Goal: Task Accomplishment & Management: Manage account settings

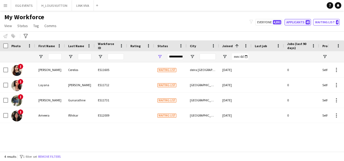
click at [278, 22] on button "Applicants 40" at bounding box center [298, 22] width 27 height 6
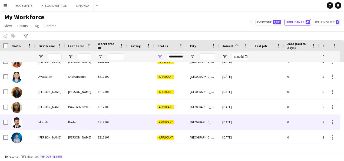
scroll to position [521, 0]
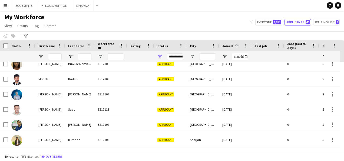
drag, startPoint x: 174, startPoint y: 53, endPoint x: 175, endPoint y: 56, distance: 3.3
click at [175, 56] on div "**********" at bounding box center [175, 56] width 16 height 6
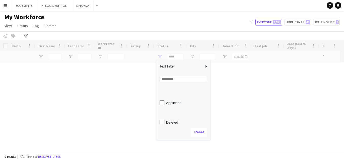
scroll to position [34, 0]
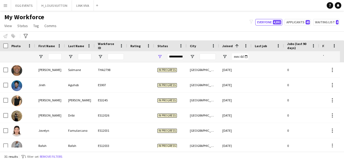
click at [147, 31] on div "My Workforce View Views Default view New view Update view Delete view Edit name…" at bounding box center [172, 22] width 344 height 18
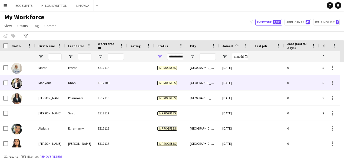
scroll to position [385, 0]
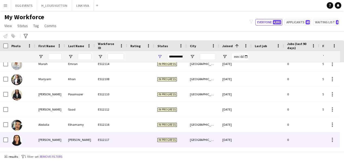
click at [158, 138] on span "In progress" at bounding box center [167, 140] width 19 height 4
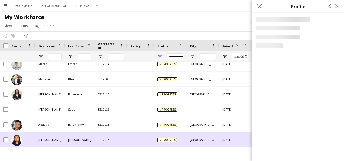
click span "| [EMAIL_ADDRESS][DOMAIN_NAME]"
click div "profile Bio"
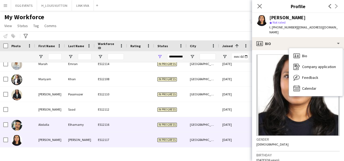
click at [235, 126] on div "[DATE]" at bounding box center [235, 124] width 32 height 15
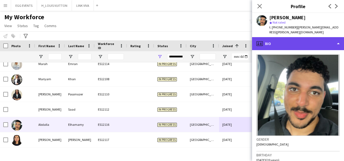
click at [278, 39] on div "profile Bio" at bounding box center [298, 43] width 92 height 13
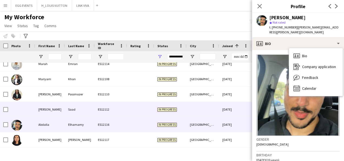
click at [230, 107] on div "[DATE]" at bounding box center [235, 109] width 32 height 15
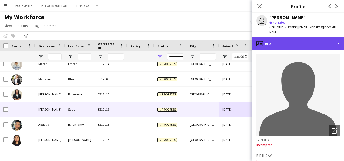
click at [278, 37] on div "profile Bio" at bounding box center [298, 43] width 92 height 13
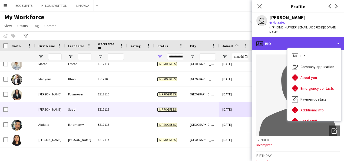
click at [278, 37] on div "profile Bio" at bounding box center [298, 43] width 92 height 13
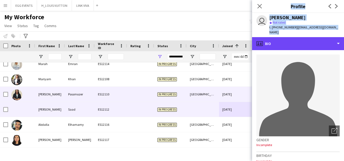
drag, startPoint x: 282, startPoint y: 35, endPoint x: 218, endPoint y: 122, distance: 108.6
click at [218, 122] on body "Menu Boards Boards Boards All jobs Status Workforce Workforce My Workforce Recr…" at bounding box center [172, 80] width 344 height 161
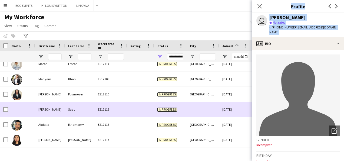
drag, startPoint x: 218, startPoint y: 122, endPoint x: 217, endPoint y: 108, distance: 14.3
click at [217, 108] on div at bounding box center [203, 109] width 32 height 15
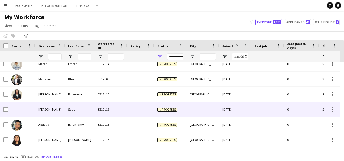
click at [217, 108] on div at bounding box center [203, 109] width 32 height 15
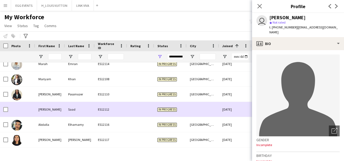
click at [217, 108] on div at bounding box center [203, 109] width 32 height 15
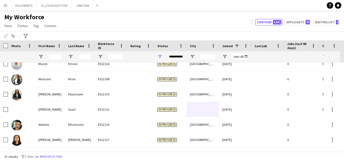
click at [178, 53] on div "**********" at bounding box center [175, 56] width 16 height 11
click at [176, 55] on div "**********" at bounding box center [175, 56] width 16 height 6
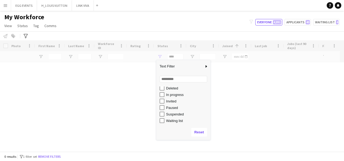
scroll to position [0, 0]
type input "**********"
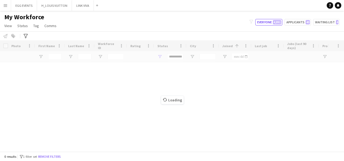
click at [189, 21] on div "My Workforce View Views Default view New view Update view Delete view Edit name…" at bounding box center [172, 22] width 344 height 18
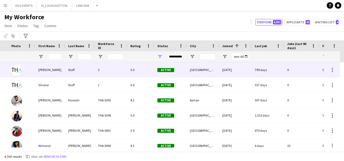
scroll to position [0, 85]
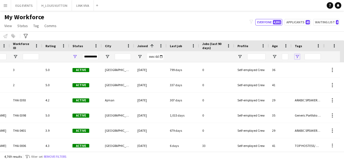
click at [278, 55] on span "Open Filter Menu" at bounding box center [297, 56] width 5 height 5
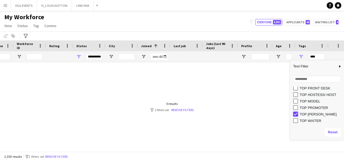
type input "**********"
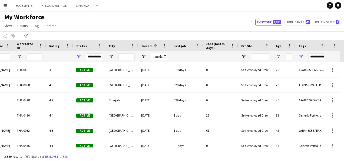
click at [187, 36] on div "Notify workforce Add to tag Select at least one crew to tag him or her. Advance…" at bounding box center [172, 35] width 344 height 9
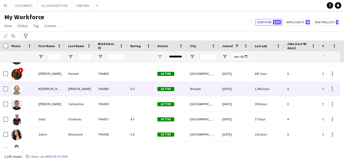
click at [226, 93] on div "[DATE]" at bounding box center [235, 88] width 32 height 15
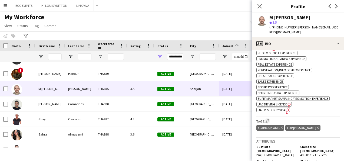
click at [278, 108] on span "UAE Residency Visa" at bounding box center [272, 110] width 28 height 4
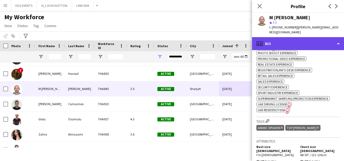
click at [278, 39] on div "profile Bio" at bounding box center [298, 43] width 92 height 13
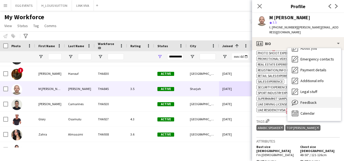
click at [278, 100] on span "Feedback" at bounding box center [309, 102] width 16 height 5
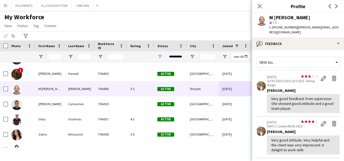
click at [278, 99] on div "Very good feedback from supervisor. She showed good attitude and a good team pl…" at bounding box center [304, 103] width 64 height 15
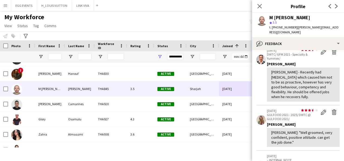
click at [278, 21] on div "star 3.5" at bounding box center [305, 22] width 70 height 5
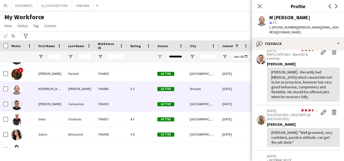
click at [240, 96] on div "[DATE]" at bounding box center [235, 103] width 32 height 15
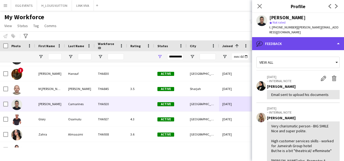
click at [278, 38] on div "bubble-pencil Feedback" at bounding box center [298, 43] width 92 height 13
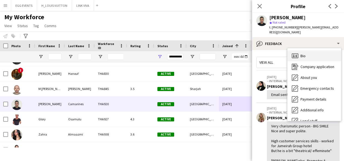
click at [278, 50] on div "Bio Bio" at bounding box center [315, 55] width 54 height 11
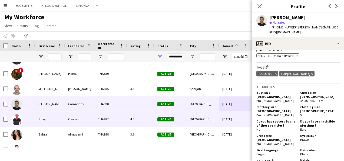
click at [239, 116] on div "[DATE]" at bounding box center [235, 119] width 32 height 15
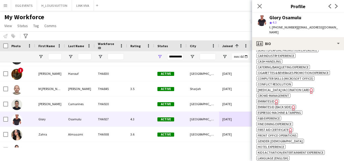
click at [274, 99] on icon "Freelancer has uploaded a photo validation of skill. Click to see" at bounding box center [277, 102] width 6 height 6
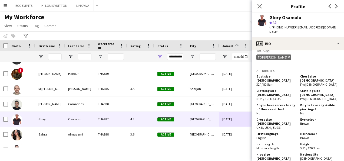
scroll to position [540, 0]
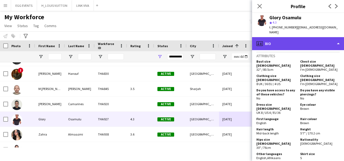
click at [278, 41] on div "profile Bio" at bounding box center [298, 43] width 92 height 13
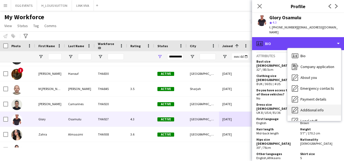
scroll to position [29, 0]
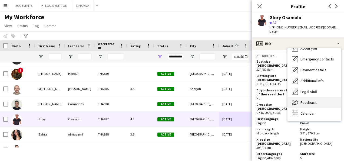
click at [278, 100] on span "Feedback" at bounding box center [309, 102] width 16 height 5
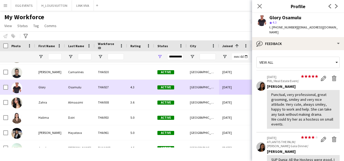
scroll to position [1335, 0]
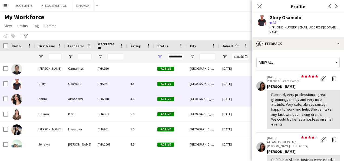
click at [227, 99] on div "[DATE]" at bounding box center [235, 98] width 32 height 15
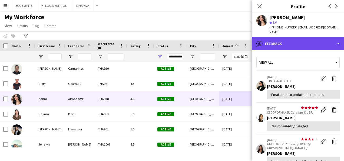
click at [278, 42] on div "bubble-pencil Feedback" at bounding box center [298, 43] width 92 height 13
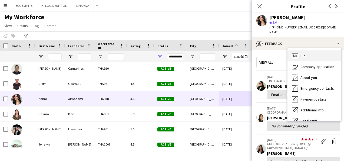
click at [278, 53] on div "Bio Bio" at bounding box center [315, 55] width 54 height 11
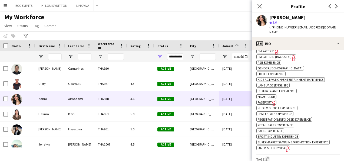
scroll to position [314, 0]
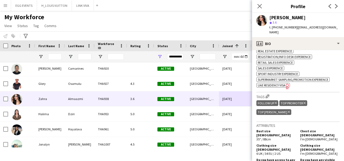
click at [278, 83] on span "UAE Residency Visa" at bounding box center [272, 85] width 28 height 4
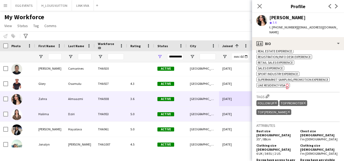
click at [175, 111] on div "Active" at bounding box center [170, 113] width 32 height 15
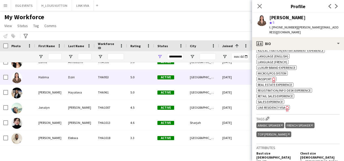
scroll to position [344, 0]
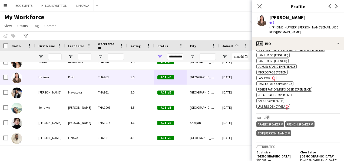
click at [278, 48] on div "ok-circled2 background Layer 1 cross-circle-red background Layer 1 Beauty/Perfu…" at bounding box center [298, 35] width 83 height 148
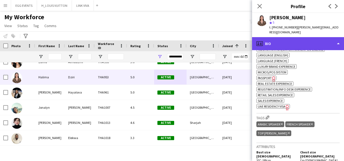
click at [278, 41] on div "profile Bio" at bounding box center [298, 43] width 92 height 13
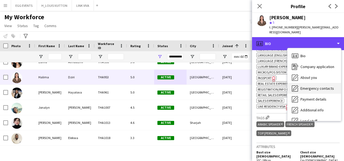
scroll to position [29, 0]
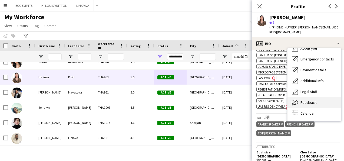
click at [278, 97] on div "Feedback Feedback" at bounding box center [315, 102] width 54 height 11
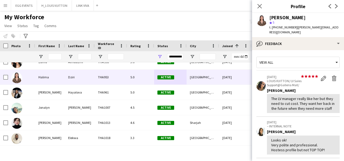
click at [278, 27] on span "| [PERSON_NAME][EMAIL_ADDRESS][DOMAIN_NAME]" at bounding box center [304, 29] width 69 height 9
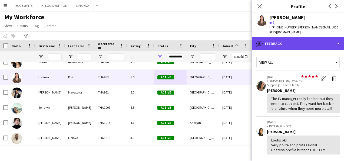
click at [278, 37] on div "bubble-pencil Feedback" at bounding box center [298, 43] width 92 height 13
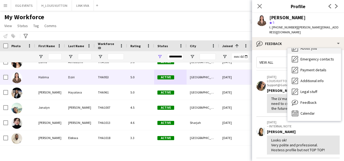
click at [278, 45] on div "About you About you" at bounding box center [315, 48] width 54 height 11
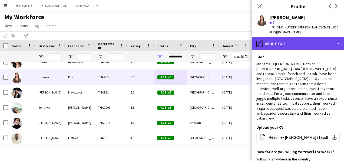
click at [278, 41] on div "pencil4 About you" at bounding box center [298, 43] width 92 height 13
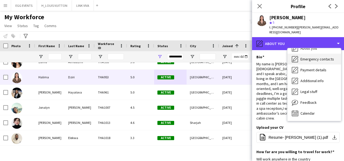
scroll to position [0, 0]
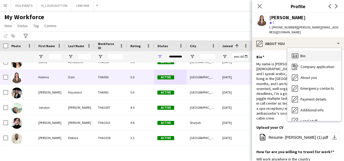
click at [278, 53] on span "Bio" at bounding box center [303, 55] width 5 height 5
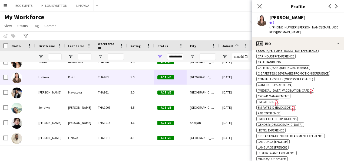
scroll to position [321, 0]
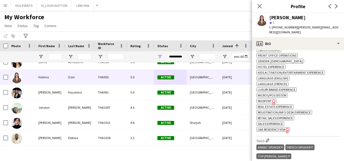
click at [266, 127] on span "UAE Residency Visa" at bounding box center [272, 129] width 28 height 4
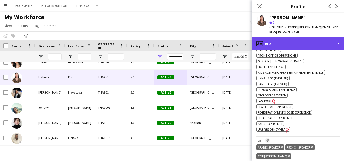
click at [278, 37] on div "profile Bio" at bounding box center [298, 43] width 92 height 13
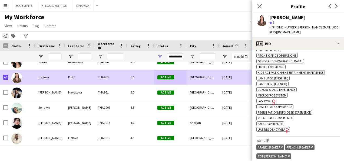
click at [7, 36] on icon at bounding box center [5, 36] width 4 height 4
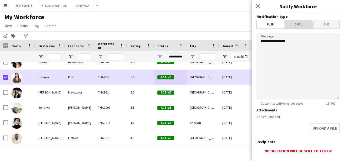
click at [278, 27] on span "Email" at bounding box center [299, 24] width 29 height 8
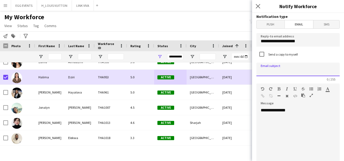
click at [278, 68] on input at bounding box center [298, 70] width 83 height 14
type input "*"
type input "**********"
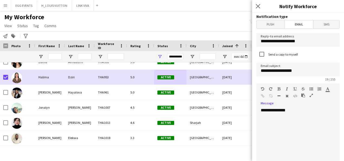
click at [278, 115] on div "**********" at bounding box center [296, 139] width 79 height 65
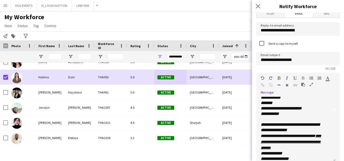
scroll to position [0, 0]
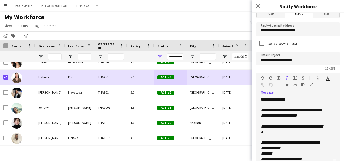
click at [278, 141] on span "**********" at bounding box center [290, 144] width 59 height 9
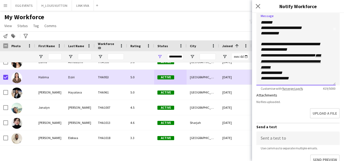
scroll to position [153, 0]
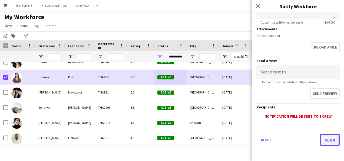
click at [278, 139] on button "Send" at bounding box center [329, 140] width 19 height 12
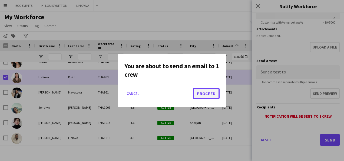
click at [210, 93] on button "Proceed" at bounding box center [206, 93] width 27 height 11
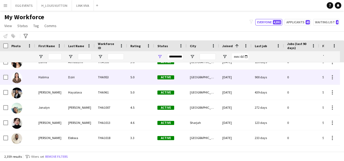
click at [45, 76] on div "Halima" at bounding box center [50, 77] width 30 height 15
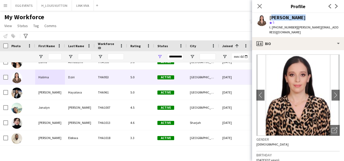
drag, startPoint x: 300, startPoint y: 16, endPoint x: 269, endPoint y: 18, distance: 32.0
click at [269, 18] on div "[PERSON_NAME] star 5 t. [PHONE_NUMBER] | [PERSON_NAME][EMAIL_ADDRESS][DOMAIN_NA…" at bounding box center [298, 25] width 92 height 24
copy div "[PERSON_NAME]"
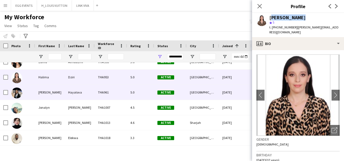
click at [225, 90] on div "[DATE]" at bounding box center [235, 92] width 32 height 15
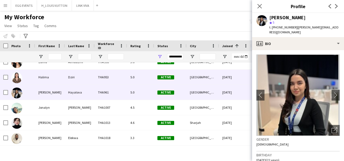
click at [223, 82] on div "[DATE]" at bounding box center [235, 77] width 32 height 15
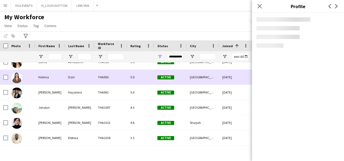
click at [223, 82] on div "[DATE]" at bounding box center [235, 77] width 32 height 15
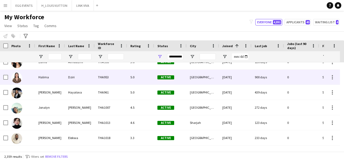
click at [223, 82] on div "[DATE]" at bounding box center [235, 77] width 32 height 15
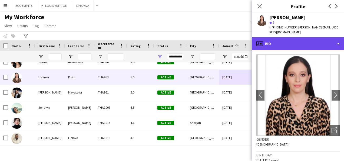
click at [278, 43] on div "profile Bio" at bounding box center [298, 43] width 92 height 13
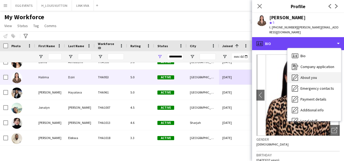
scroll to position [29, 0]
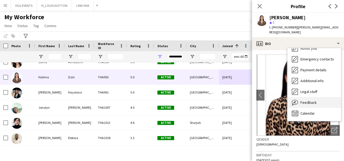
click at [278, 100] on span "Feedback" at bounding box center [309, 102] width 16 height 5
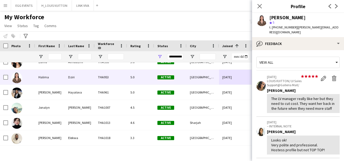
scroll to position [97, 0]
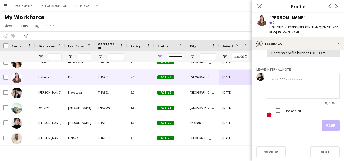
click at [278, 89] on textarea at bounding box center [303, 86] width 73 height 26
type textarea "**********"
click at [278, 123] on button "Save" at bounding box center [331, 125] width 18 height 11
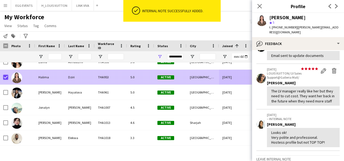
scroll to position [129, 0]
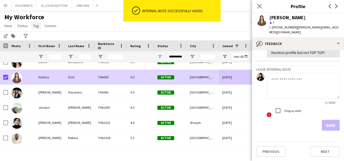
click at [34, 25] on span "Tag" at bounding box center [36, 25] width 6 height 5
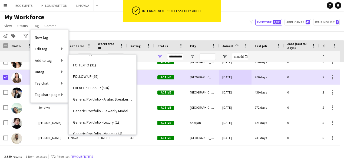
scroll to position [93, 0]
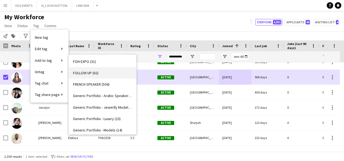
click at [105, 70] on link "FOLLOW UP (62)" at bounding box center [103, 72] width 68 height 11
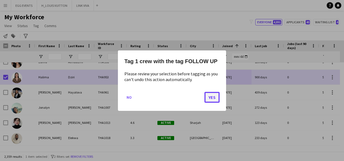
click at [211, 97] on button "Yes" at bounding box center [212, 96] width 15 height 11
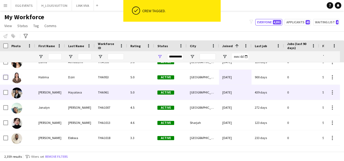
scroll to position [1382, 0]
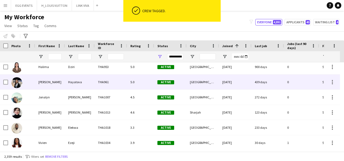
click at [47, 80] on div "[PERSON_NAME]" at bounding box center [50, 81] width 30 height 15
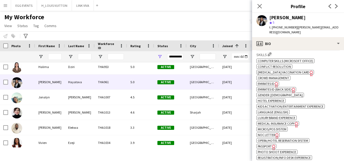
scroll to position [252, 0]
click at [275, 81] on icon "Freelancer has uploaded a photo validation of skill. Click to see" at bounding box center [277, 84] width 6 height 6
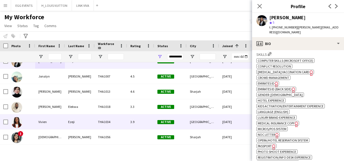
scroll to position [1404, 0]
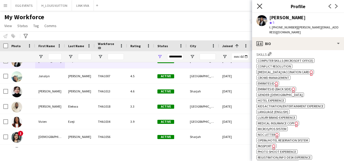
click at [259, 7] on icon "Close pop-in" at bounding box center [259, 6] width 5 height 5
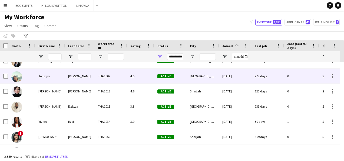
click at [230, 74] on div "[DATE]" at bounding box center [235, 75] width 32 height 15
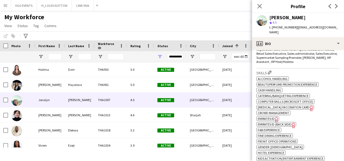
scroll to position [231, 0]
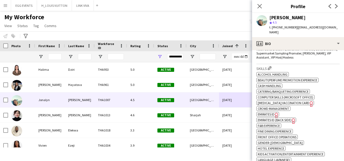
click at [277, 112] on icon "Freelancer has uploaded a photo validation of skill. Click to see" at bounding box center [277, 115] width 6 height 6
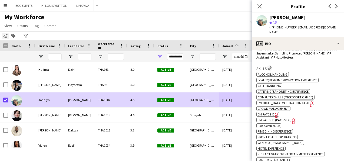
click at [5, 38] on icon at bounding box center [5, 36] width 4 height 4
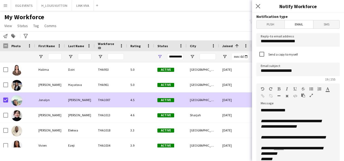
click at [231, 103] on div "[DATE]" at bounding box center [235, 99] width 32 height 15
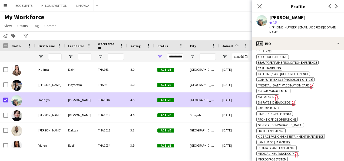
scroll to position [286, 0]
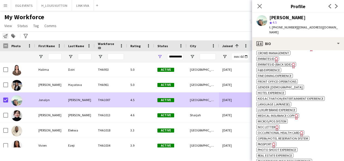
click at [5, 37] on icon at bounding box center [5, 36] width 4 height 4
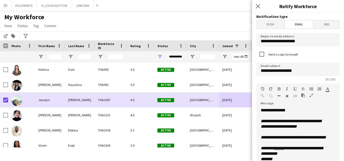
scroll to position [153, 0]
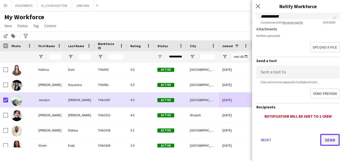
click at [278, 138] on button "Send" at bounding box center [329, 140] width 19 height 12
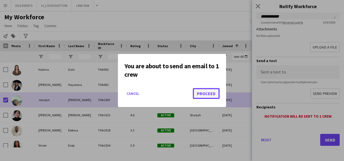
click at [199, 96] on button "Proceed" at bounding box center [206, 93] width 27 height 11
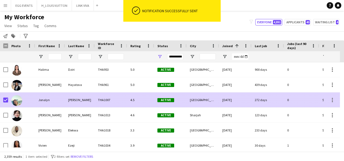
click at [67, 97] on div "[PERSON_NAME]" at bounding box center [80, 99] width 30 height 15
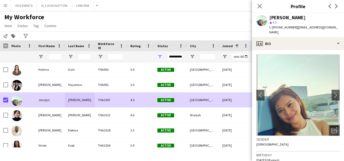
drag, startPoint x: 313, startPoint y: 16, endPoint x: 268, endPoint y: 15, distance: 45.5
click at [268, 15] on div "[PERSON_NAME] star 4.5 t. [PHONE_NUMBER] | [EMAIL_ADDRESS][DOMAIN_NAME]" at bounding box center [298, 25] width 92 height 24
copy div "[PERSON_NAME]"
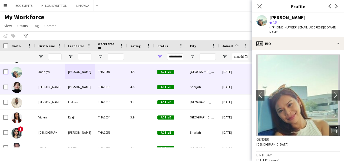
scroll to position [1409, 0]
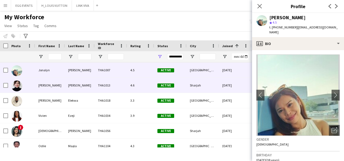
click at [89, 87] on div "[PERSON_NAME]" at bounding box center [80, 85] width 30 height 15
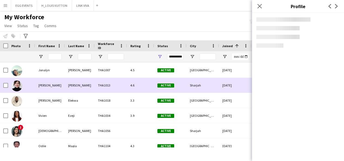
click at [89, 87] on div "[PERSON_NAME]" at bounding box center [80, 85] width 30 height 15
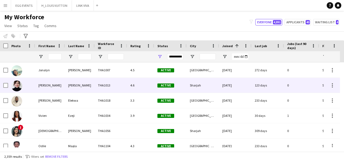
click at [89, 87] on div "[PERSON_NAME]" at bounding box center [80, 85] width 30 height 15
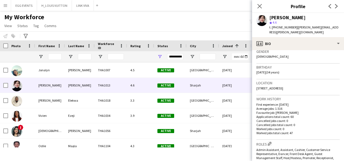
scroll to position [158, 0]
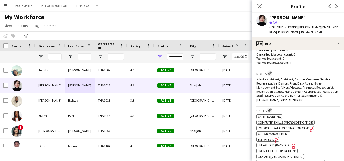
click at [272, 137] on span "Emirates ID" at bounding box center [266, 139] width 17 height 4
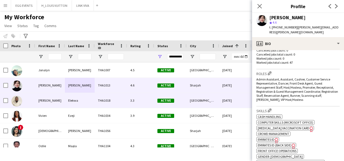
click at [121, 99] on div "THA1018" at bounding box center [111, 100] width 32 height 15
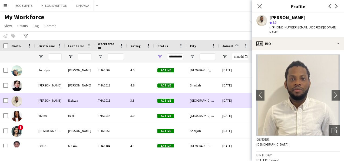
click at [121, 99] on div "THA1018" at bounding box center [111, 100] width 32 height 15
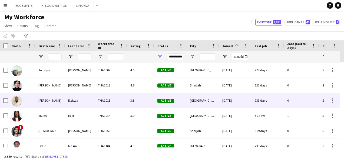
click at [121, 99] on div "THA1018" at bounding box center [111, 100] width 32 height 15
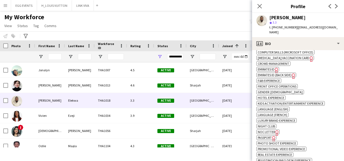
scroll to position [279, 0]
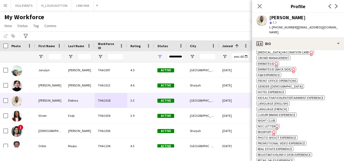
click at [272, 61] on span "Emirates ID" at bounding box center [266, 63] width 17 height 4
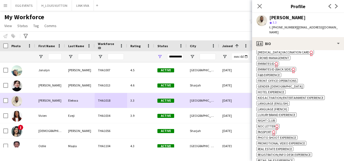
click at [107, 100] on div "THA1018" at bounding box center [111, 100] width 32 height 15
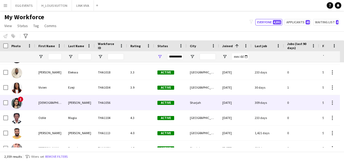
scroll to position [1445, 0]
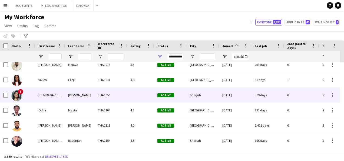
click at [123, 97] on div "THA1056" at bounding box center [111, 94] width 32 height 15
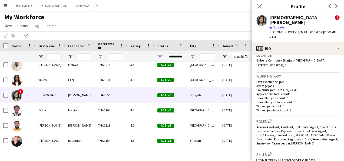
scroll to position [243, 0]
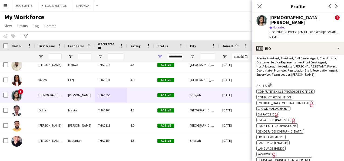
click at [276, 112] on icon "Freelancer has uploaded a photo validation of skill. Click to see" at bounding box center [277, 115] width 6 height 6
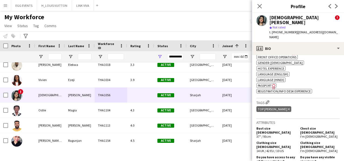
scroll to position [311, 0]
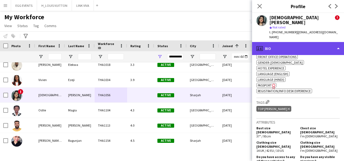
click at [278, 42] on div "profile Bio" at bounding box center [298, 48] width 92 height 13
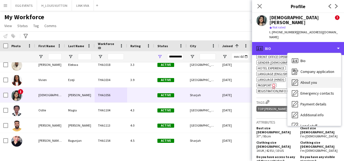
scroll to position [29, 0]
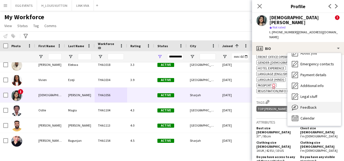
click at [278, 105] on span "Feedback" at bounding box center [309, 107] width 16 height 5
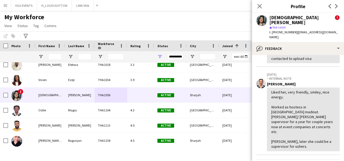
scroll to position [127, 0]
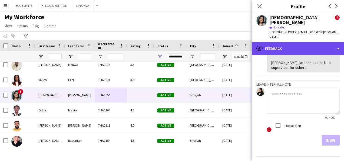
click at [278, 42] on div "bubble-pencil Feedback" at bounding box center [298, 48] width 92 height 13
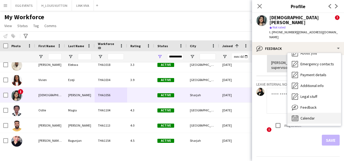
click at [278, 113] on div "Calendar Calendar" at bounding box center [315, 118] width 54 height 11
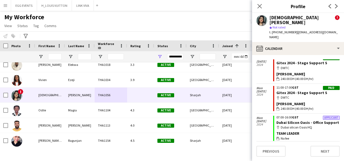
scroll to position [0, 0]
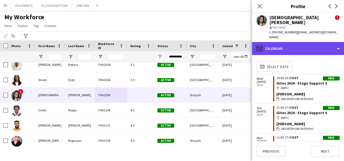
click at [278, 42] on div "calendar-full Calendar" at bounding box center [298, 48] width 92 height 13
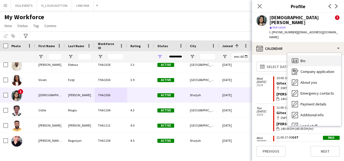
click at [278, 58] on span "Bio" at bounding box center [303, 60] width 5 height 5
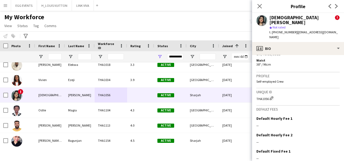
scroll to position [395, 0]
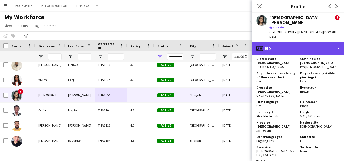
click at [278, 42] on div "profile Bio" at bounding box center [298, 48] width 92 height 13
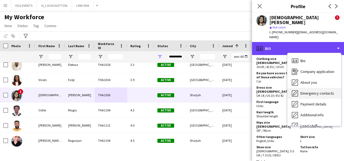
scroll to position [29, 0]
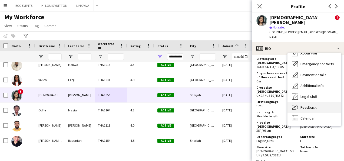
click at [278, 105] on span "Feedback" at bounding box center [309, 107] width 16 height 5
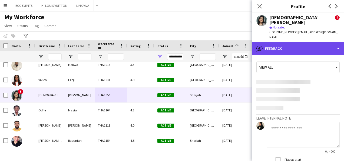
click at [278, 42] on div "bubble-pencil Feedback" at bounding box center [298, 48] width 92 height 13
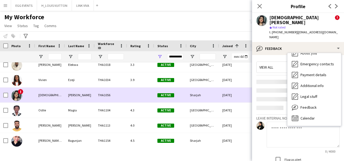
click at [237, 94] on div "[DATE]" at bounding box center [235, 94] width 32 height 15
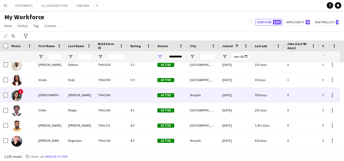
click at [237, 94] on div "[DATE]" at bounding box center [235, 94] width 32 height 15
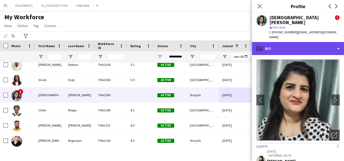
click at [278, 42] on div "profile Bio" at bounding box center [298, 48] width 92 height 13
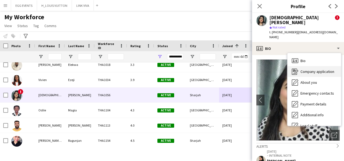
click at [278, 66] on div "Company application Company application" at bounding box center [315, 71] width 54 height 11
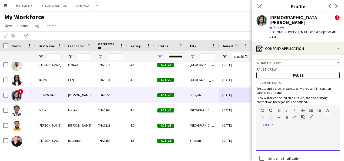
click at [278, 129] on div at bounding box center [298, 140] width 83 height 22
paste div
click at [278, 129] on div at bounding box center [298, 131] width 75 height 5
drag, startPoint x: 309, startPoint y: 123, endPoint x: 303, endPoint y: 129, distance: 9.4
click at [278, 129] on div "**********" at bounding box center [298, 140] width 83 height 22
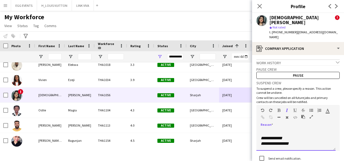
scroll to position [0, 0]
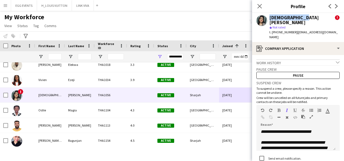
drag, startPoint x: 305, startPoint y: 15, endPoint x: 264, endPoint y: 19, distance: 40.8
click at [264, 19] on div "[PERSON_NAME] ! star Not rated t. [PHONE_NUMBER] | [EMAIL_ADDRESS][DOMAIN_NAME]" at bounding box center [298, 27] width 92 height 29
copy div "[DEMOGRAPHIC_DATA][PERSON_NAME]"
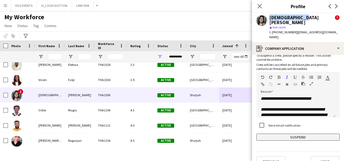
click at [263, 133] on button "Suspend" at bounding box center [298, 136] width 83 height 7
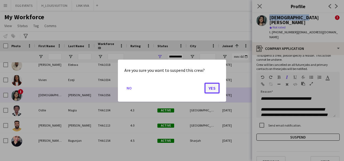
click at [207, 84] on button "Yes" at bounding box center [212, 87] width 15 height 11
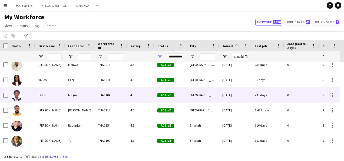
click at [274, 87] on div "233 days" at bounding box center [268, 94] width 32 height 15
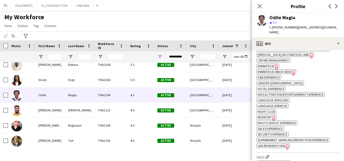
scroll to position [245, 0]
click at [276, 64] on icon at bounding box center [276, 66] width 3 height 5
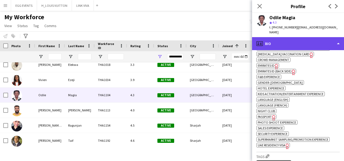
click at [278, 41] on div "profile Bio" at bounding box center [298, 43] width 92 height 13
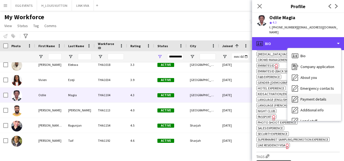
scroll to position [29, 0]
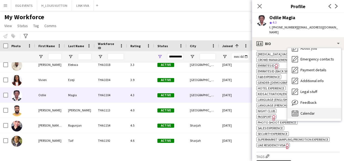
click at [278, 108] on div "Calendar Calendar" at bounding box center [315, 113] width 54 height 11
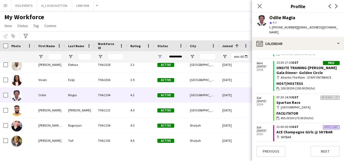
scroll to position [0, 0]
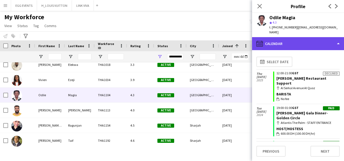
click at [278, 37] on div "calendar-full Calendar" at bounding box center [298, 43] width 92 height 13
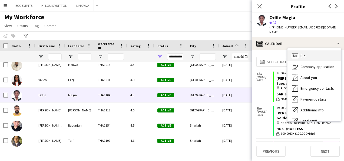
click at [278, 53] on icon "Bio" at bounding box center [295, 56] width 6 height 6
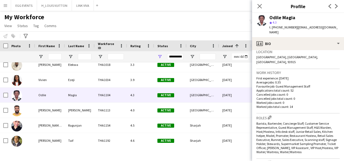
scroll to position [231, 0]
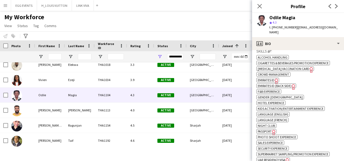
click at [278, 157] on span "UAE Residency Visa" at bounding box center [272, 160] width 28 height 4
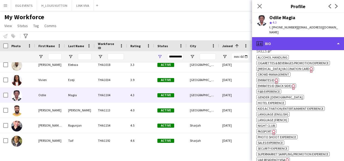
click at [278, 37] on div "profile Bio" at bounding box center [298, 43] width 92 height 13
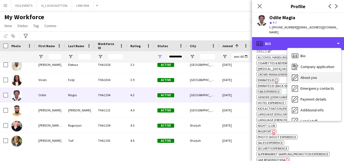
scroll to position [29, 0]
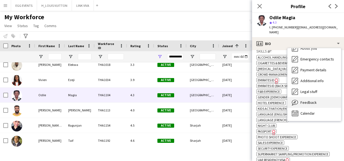
click at [278, 100] on icon at bounding box center [295, 102] width 6 height 5
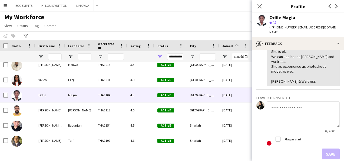
scroll to position [135, 0]
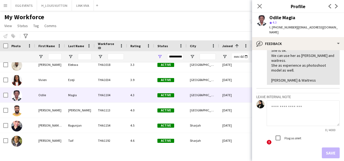
click at [278, 103] on textarea at bounding box center [303, 113] width 73 height 26
type textarea "**********"
click at [262, 5] on icon "Close pop-in" at bounding box center [259, 6] width 5 height 5
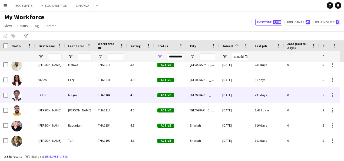
click at [224, 95] on div "[DATE]" at bounding box center [235, 94] width 32 height 15
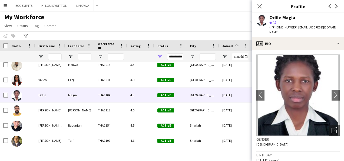
scroll to position [203, 0]
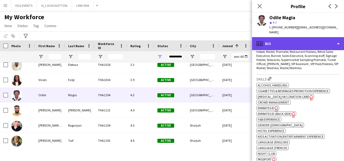
click at [278, 37] on div "profile Bio" at bounding box center [298, 43] width 92 height 13
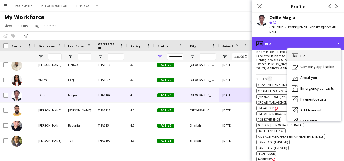
scroll to position [29, 0]
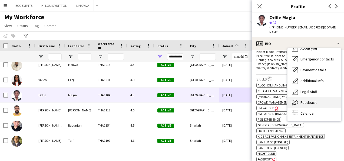
click at [278, 97] on div "Feedback Feedback" at bounding box center [315, 102] width 54 height 11
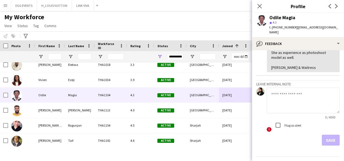
scroll to position [156, 0]
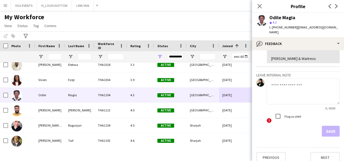
click at [278, 92] on textarea at bounding box center [303, 91] width 73 height 26
type textarea "**********"
click at [278, 126] on button "Save" at bounding box center [331, 131] width 18 height 11
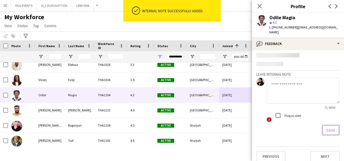
scroll to position [188, 0]
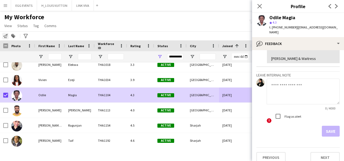
click at [4, 36] on icon "Notify workforce" at bounding box center [5, 36] width 4 height 4
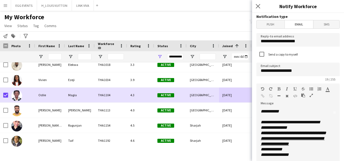
scroll to position [151, 0]
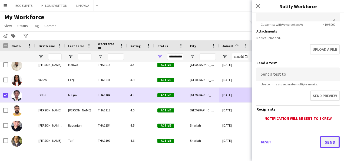
click at [278, 139] on button "Send" at bounding box center [329, 142] width 19 height 12
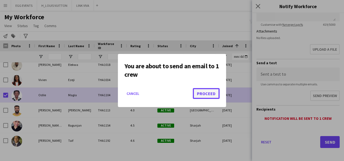
click at [210, 96] on button "Proceed" at bounding box center [206, 93] width 27 height 11
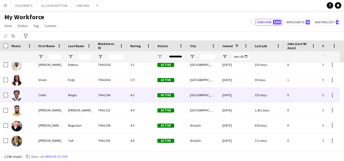
click at [42, 94] on div "Odile" at bounding box center [50, 94] width 30 height 15
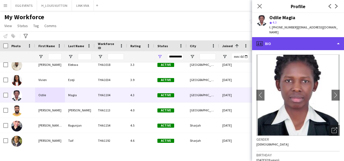
click at [278, 39] on div "profile Bio" at bounding box center [298, 43] width 92 height 13
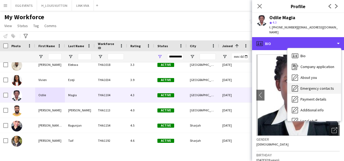
scroll to position [29, 0]
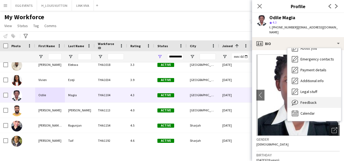
click at [278, 100] on span "Feedback" at bounding box center [309, 102] width 16 height 5
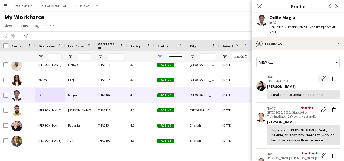
click at [278, 76] on app-icon "Edit internal note" at bounding box center [323, 78] width 5 height 5
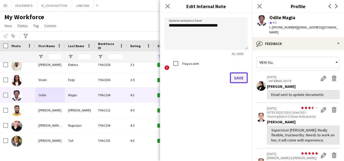
click at [237, 78] on button "Save" at bounding box center [239, 77] width 18 height 11
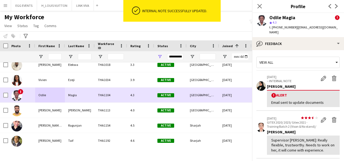
click at [128, 94] on div "4.3" at bounding box center [140, 94] width 27 height 15
